Goal: Ask a question: Seek information or help from site administrators or community

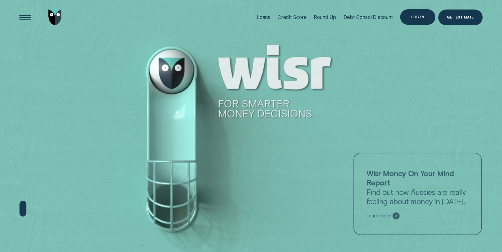
click at [430, 19] on div "Log in" at bounding box center [417, 17] width 35 height 16
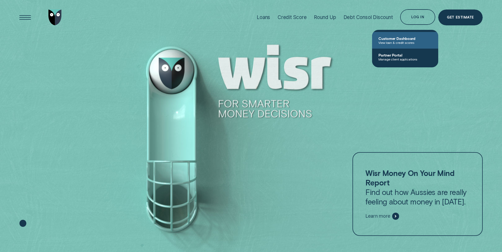
click at [402, 38] on span "Customer Dashboard" at bounding box center [404, 38] width 53 height 4
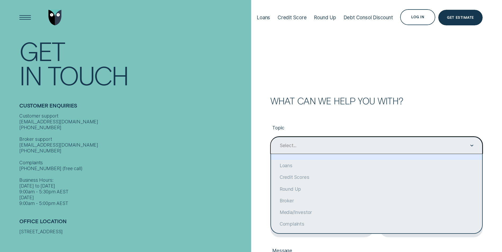
click at [296, 142] on div "Select..." at bounding box center [376, 145] width 194 height 7
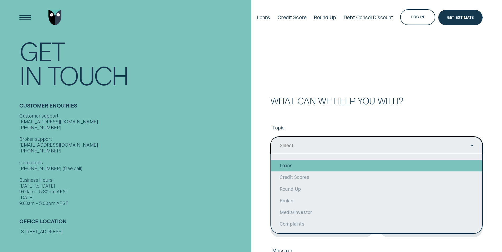
click at [297, 166] on div "Loans" at bounding box center [376, 166] width 211 height 12
type input "Loans"
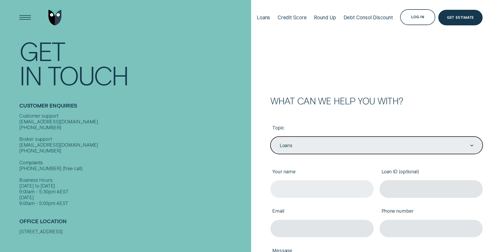
click at [301, 194] on input "Your name" at bounding box center [321, 188] width 103 height 17
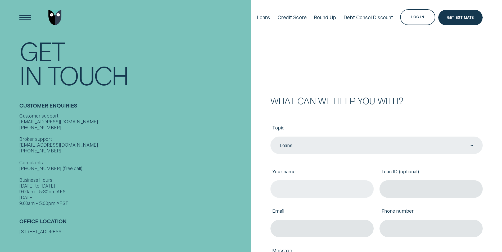
click at [306, 195] on input "Your name" at bounding box center [321, 188] width 103 height 17
click at [306, 195] on input "[PERSON_NAME]" at bounding box center [321, 188] width 103 height 17
type input "[PERSON_NAME]"
click at [400, 188] on input "Loan ID (optional)" at bounding box center [431, 188] width 103 height 17
paste input "293868"
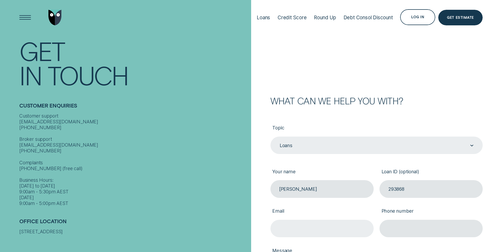
type input "293868"
click at [285, 231] on input "Email" at bounding box center [321, 228] width 103 height 17
type input "[EMAIL_ADDRESS][DOMAIN_NAME]"
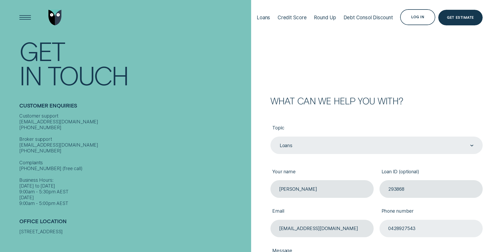
click at [424, 227] on input "0428927543" at bounding box center [431, 228] width 103 height 17
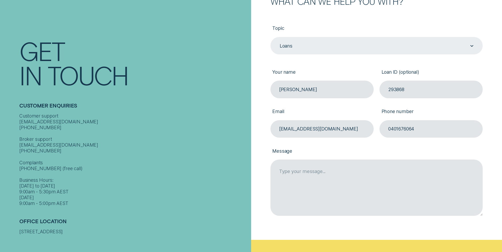
scroll to position [132, 0]
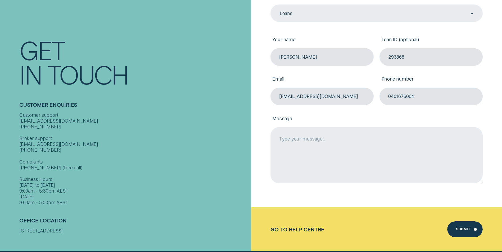
type input "0401676064"
click at [293, 139] on textarea "Message" at bounding box center [376, 155] width 212 height 56
click at [444, 140] on textarea "I would like to pay out my loan. Can you please forward me a payout amount, inc…" at bounding box center [376, 155] width 212 height 56
click at [471, 139] on textarea "I would like to pay out my loan. Can you please forward me a payout figure, inc…" at bounding box center [376, 155] width 212 height 56
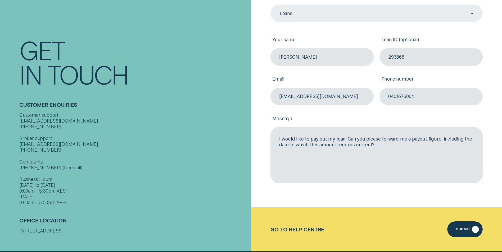
type textarea "I would like to pay out my loan. Can you please forward me a payout figure, inc…"
click at [472, 229] on div "Submit" at bounding box center [464, 230] width 35 height 16
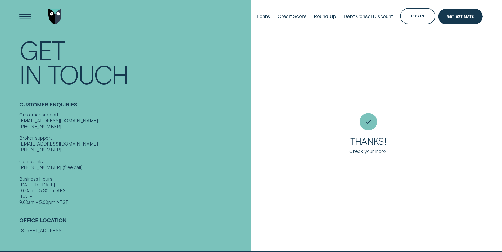
scroll to position [0, 0]
